Goal: Information Seeking & Learning: Learn about a topic

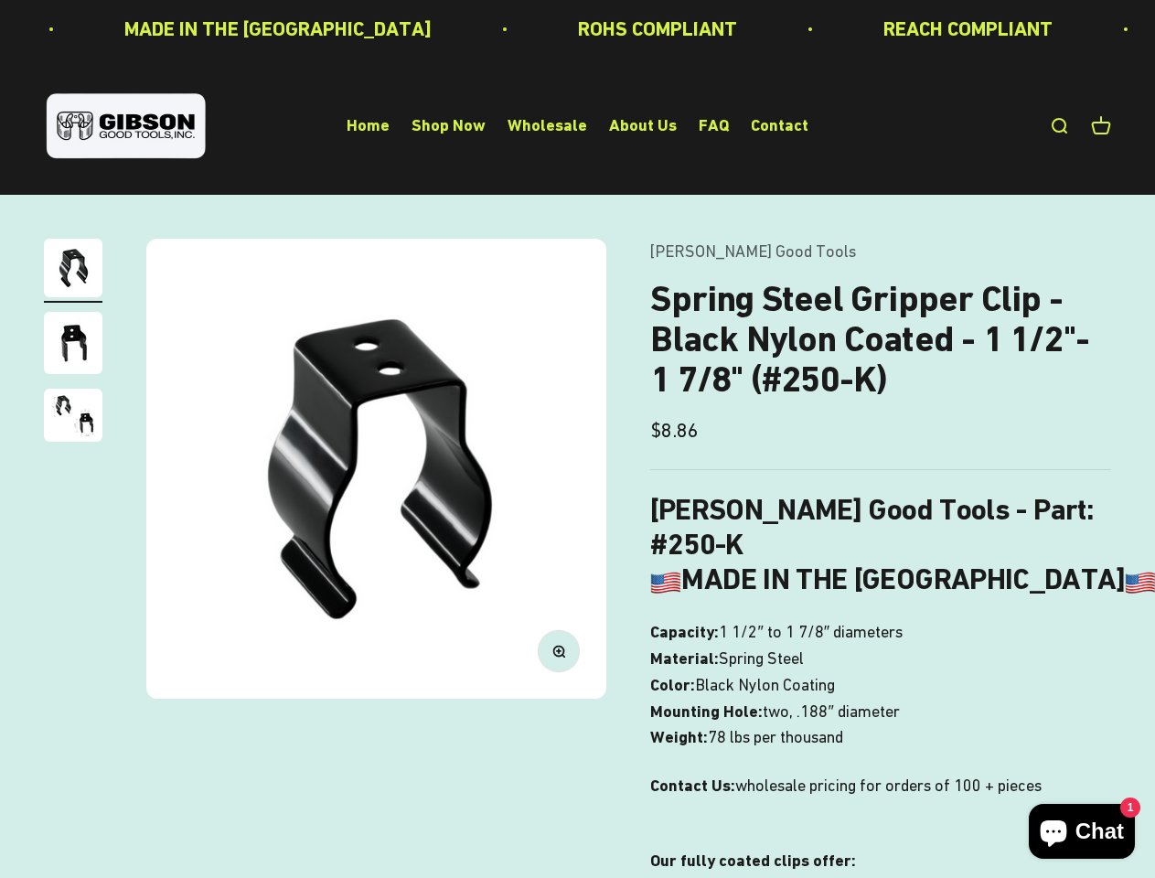
click at [577, 439] on img at bounding box center [376, 469] width 460 height 460
click at [376, 468] on img at bounding box center [376, 469] width 460 height 460
click at [559, 650] on icon "button" at bounding box center [558, 650] width 5 height 5
click at [73, 271] on img "Go to item 1" at bounding box center [73, 268] width 59 height 59
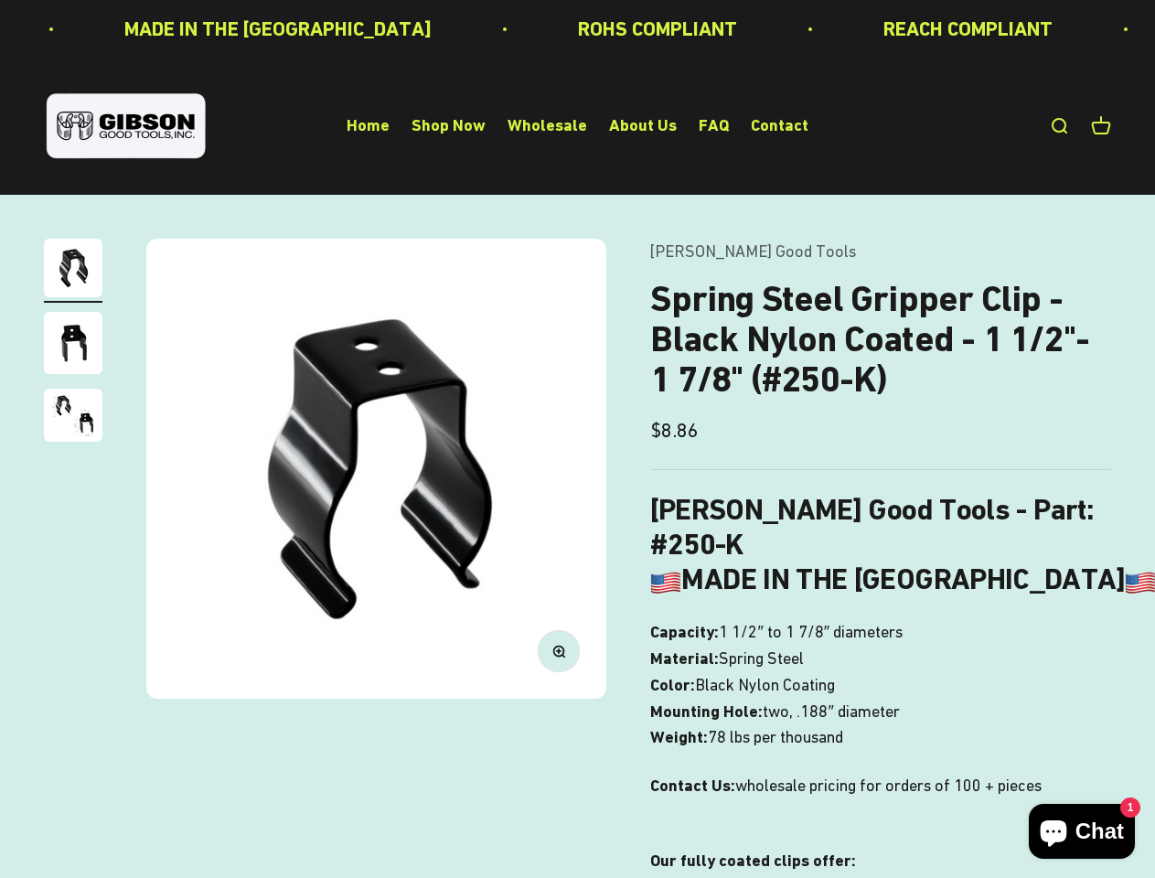
click at [73, 346] on img "Go to item 2" at bounding box center [73, 343] width 59 height 62
click at [73, 418] on img "Go to item 3" at bounding box center [73, 415] width 59 height 53
